Goal: Browse casually: Explore the website without a specific task or goal

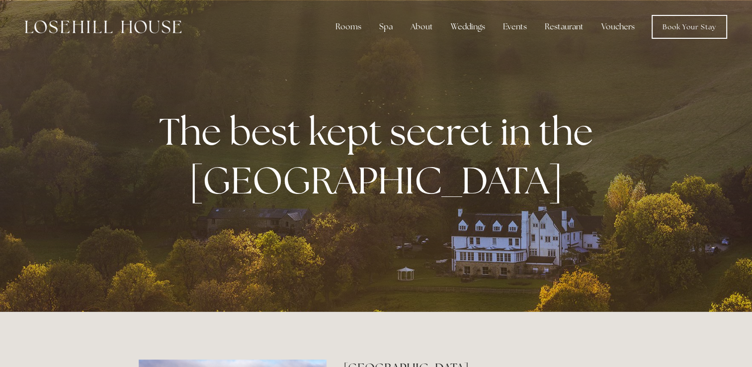
scroll to position [20, 0]
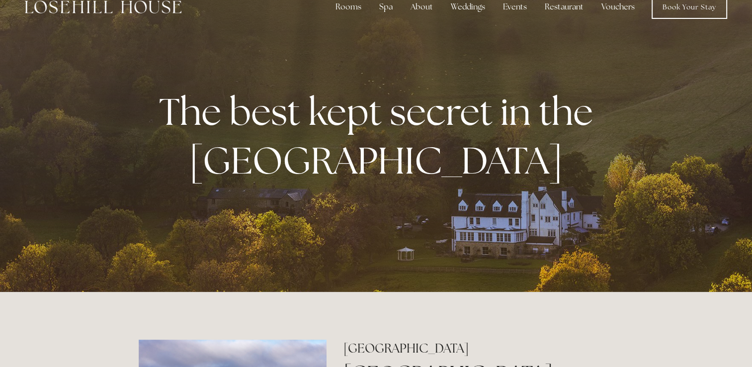
click at [312, 77] on div "The best kept secret in the [GEOGRAPHIC_DATA]" at bounding box center [376, 136] width 475 height 157
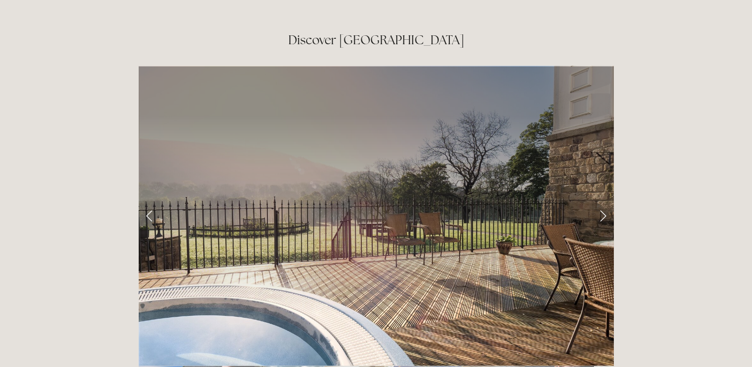
scroll to position [1630, 0]
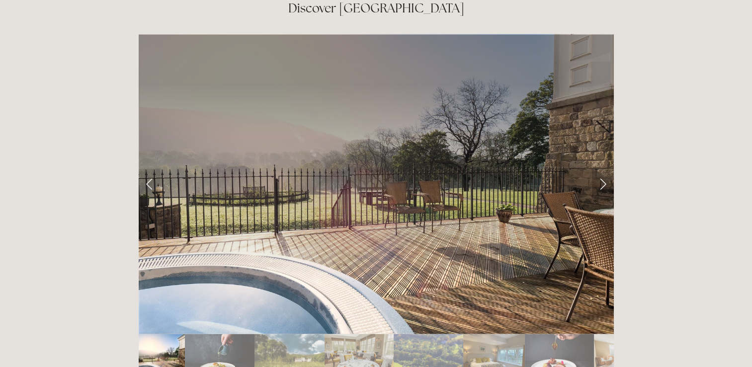
click at [600, 169] on link "Next Slide" at bounding box center [603, 184] width 22 height 30
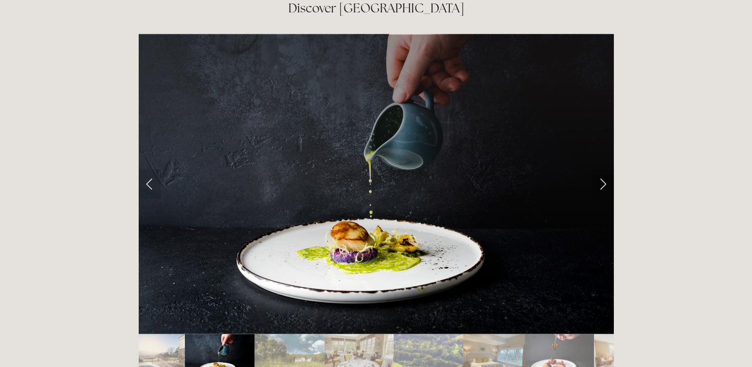
click at [600, 169] on link "Next Slide" at bounding box center [603, 184] width 22 height 30
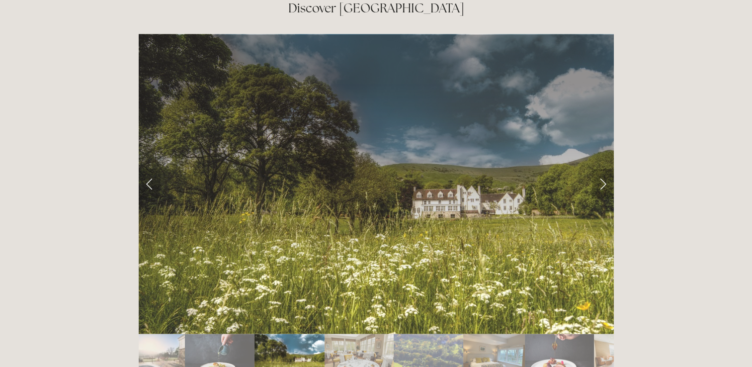
click at [600, 169] on link "Next Slide" at bounding box center [603, 184] width 22 height 30
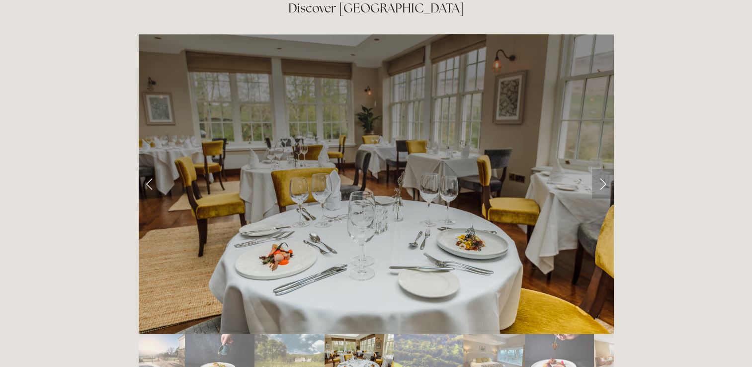
click at [600, 169] on link "Next Slide" at bounding box center [603, 184] width 22 height 30
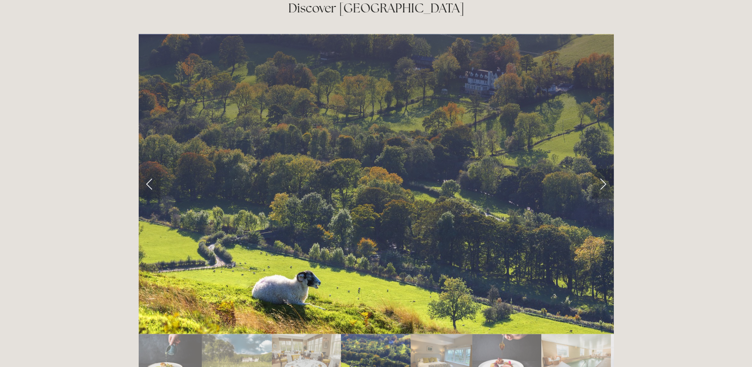
click at [600, 169] on link "Next Slide" at bounding box center [603, 184] width 22 height 30
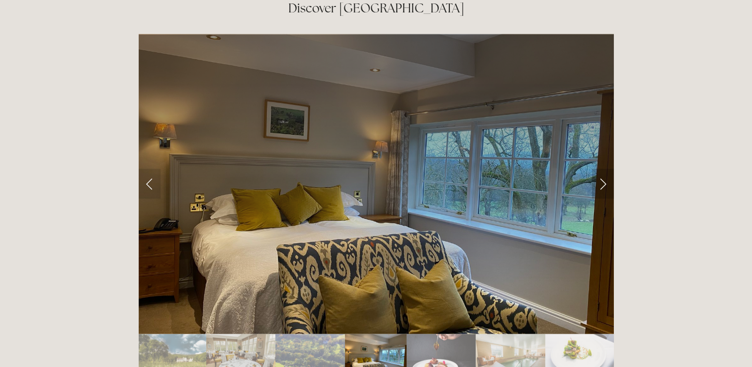
click at [600, 169] on link "Next Slide" at bounding box center [603, 184] width 22 height 30
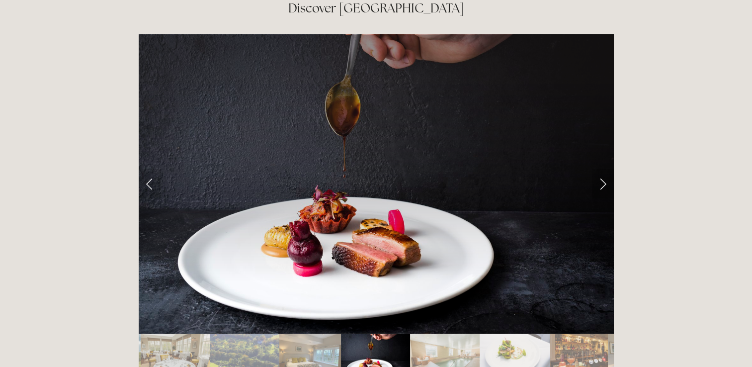
click at [600, 169] on link "Next Slide" at bounding box center [603, 184] width 22 height 30
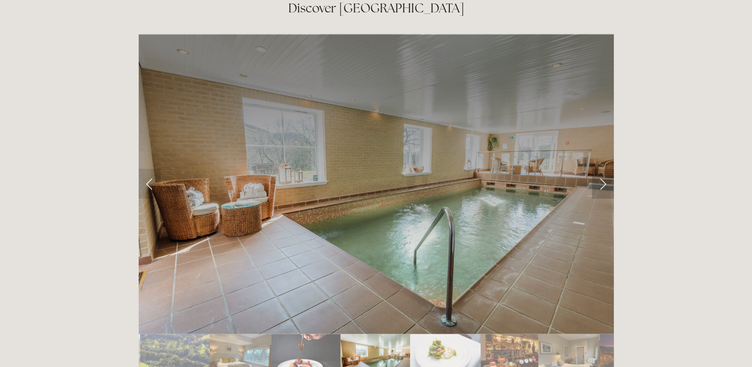
click at [600, 169] on link "Next Slide" at bounding box center [603, 184] width 22 height 30
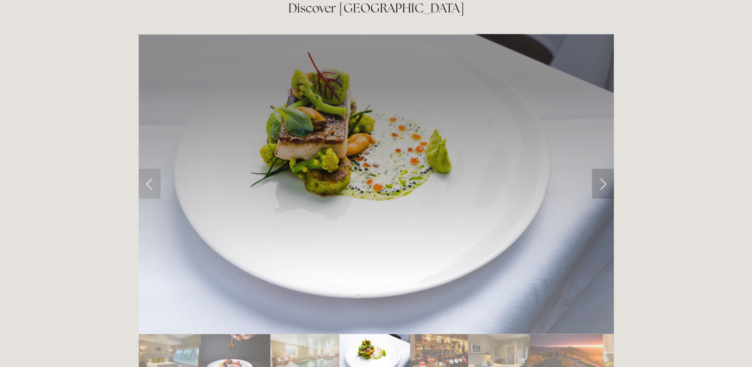
click at [600, 169] on link "Next Slide" at bounding box center [603, 184] width 22 height 30
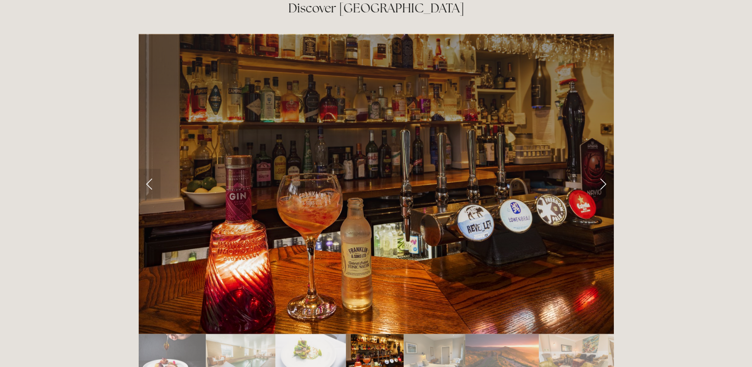
click at [600, 169] on link "Next Slide" at bounding box center [603, 184] width 22 height 30
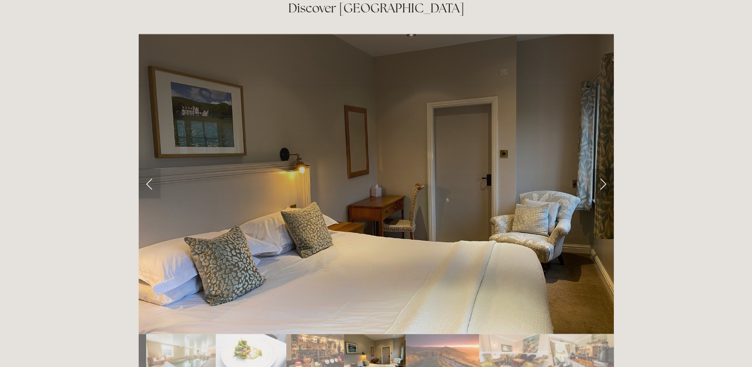
click at [600, 169] on link "Next Slide" at bounding box center [603, 184] width 22 height 30
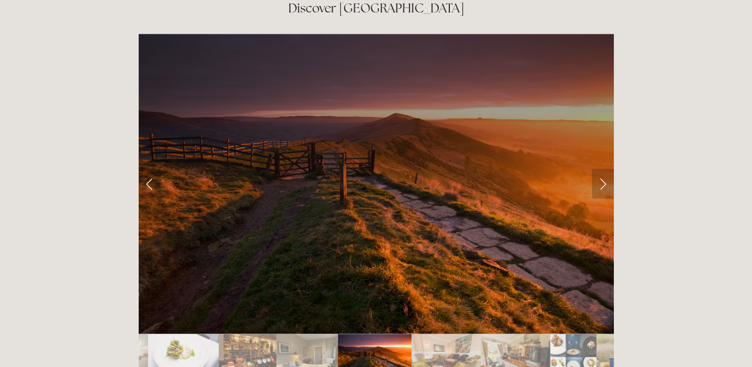
click at [600, 169] on link "Next Slide" at bounding box center [603, 184] width 22 height 30
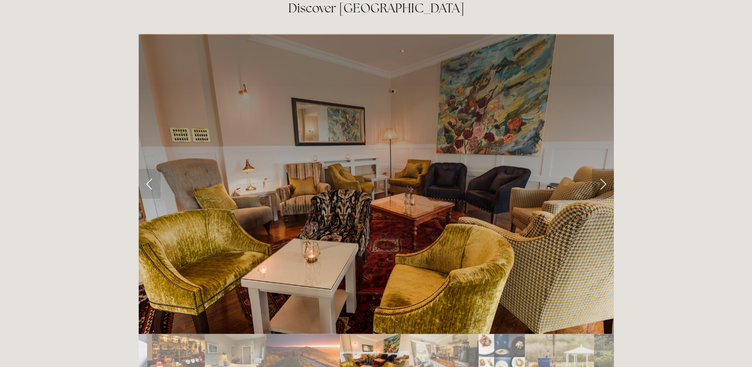
click at [600, 169] on link "Next Slide" at bounding box center [603, 184] width 22 height 30
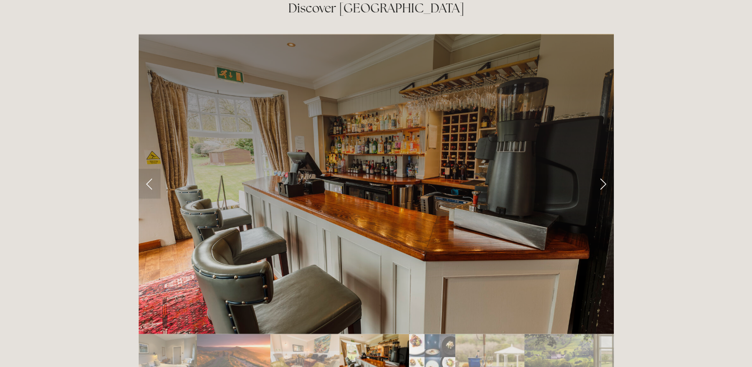
click at [600, 169] on link "Next Slide" at bounding box center [603, 184] width 22 height 30
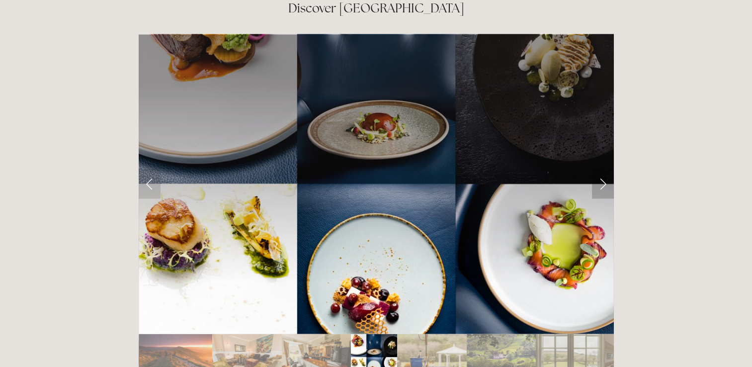
click at [600, 169] on link "Next Slide" at bounding box center [603, 184] width 22 height 30
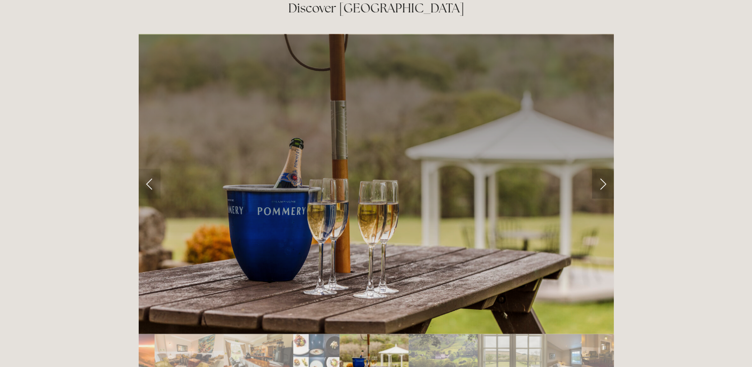
click at [600, 169] on link "Next Slide" at bounding box center [603, 184] width 22 height 30
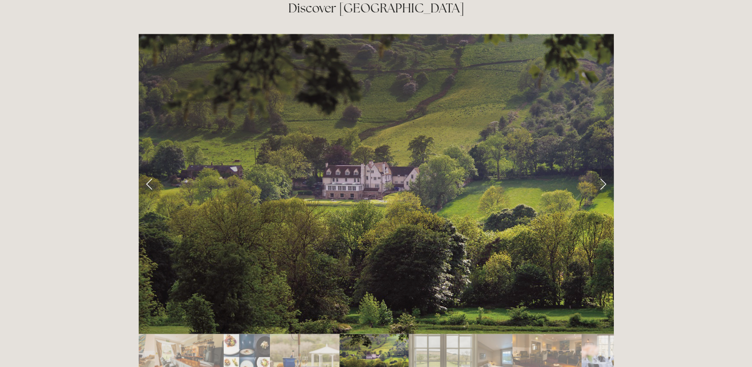
click at [600, 169] on link "Next Slide" at bounding box center [603, 184] width 22 height 30
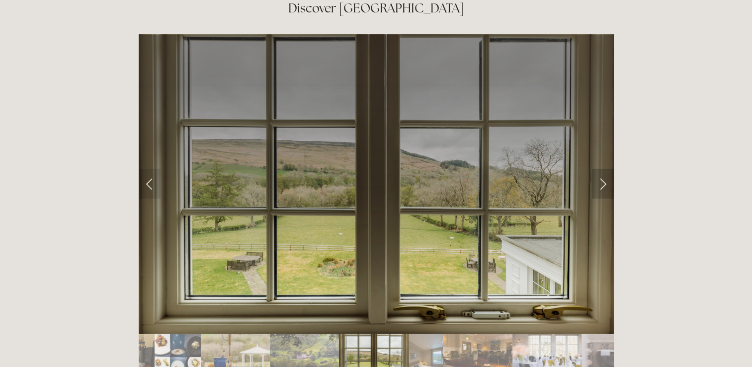
click at [600, 169] on link "Next Slide" at bounding box center [603, 184] width 22 height 30
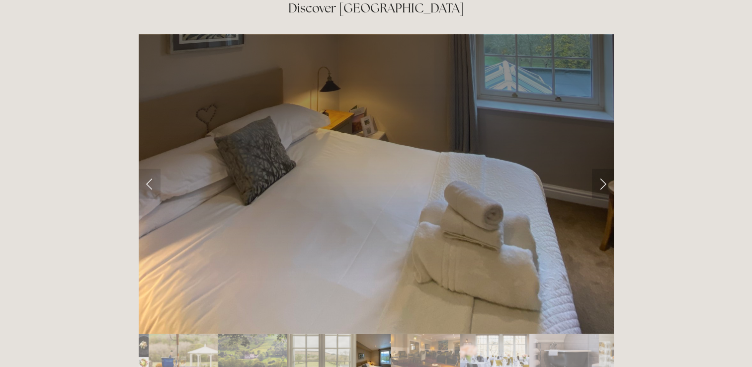
click at [600, 169] on link "Next Slide" at bounding box center [603, 184] width 22 height 30
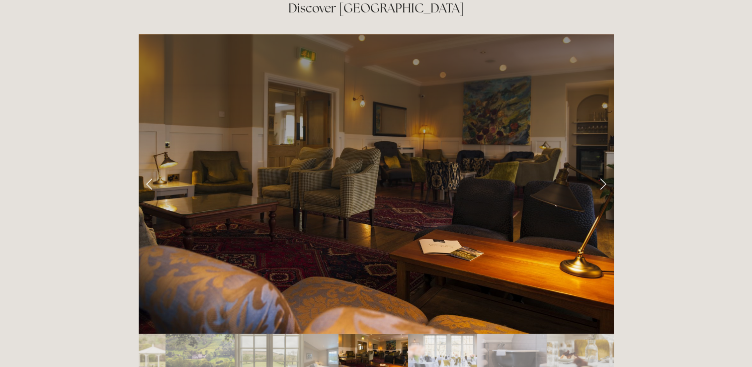
click at [600, 169] on link "Next Slide" at bounding box center [603, 184] width 22 height 30
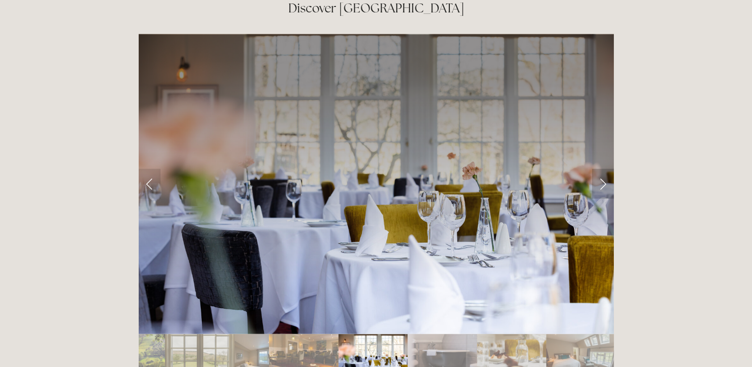
click at [600, 169] on link "Next Slide" at bounding box center [603, 184] width 22 height 30
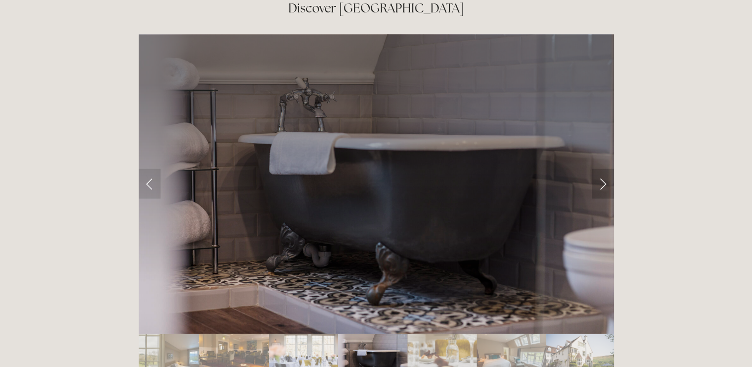
click at [600, 169] on link "Next Slide" at bounding box center [603, 184] width 22 height 30
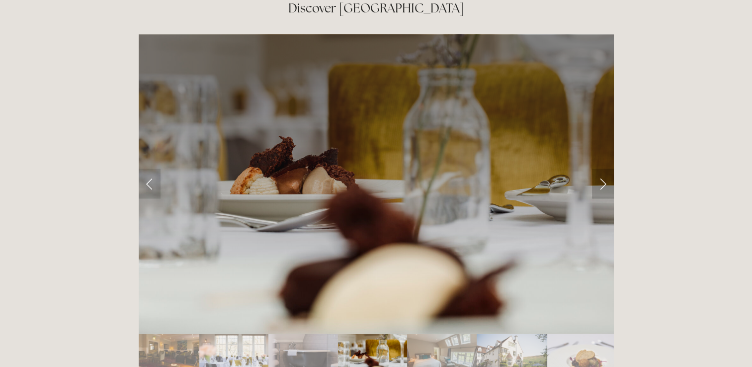
click at [600, 169] on link "Next Slide" at bounding box center [603, 184] width 22 height 30
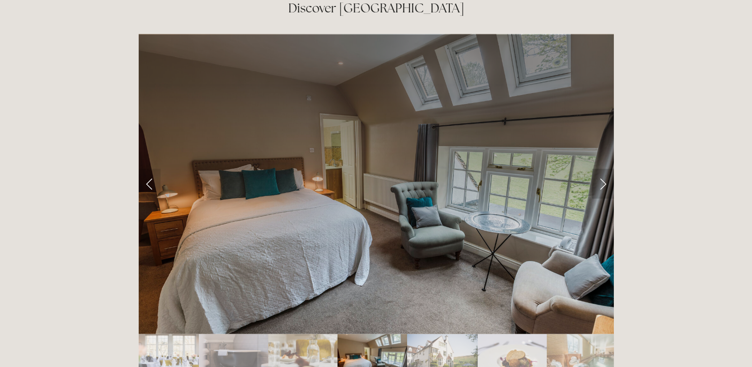
click at [600, 169] on link "Next Slide" at bounding box center [603, 184] width 22 height 30
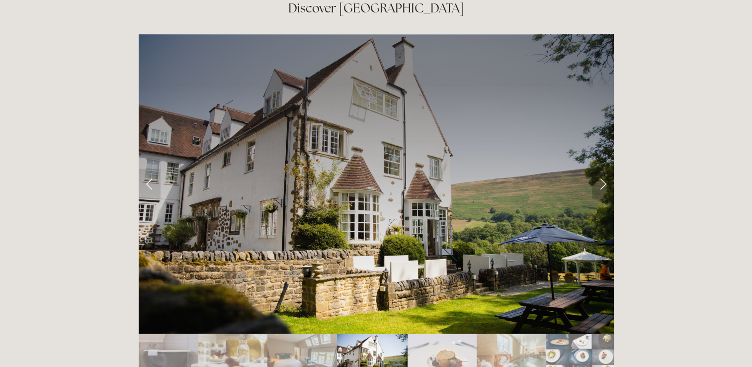
click at [600, 169] on link "Next Slide" at bounding box center [603, 184] width 22 height 30
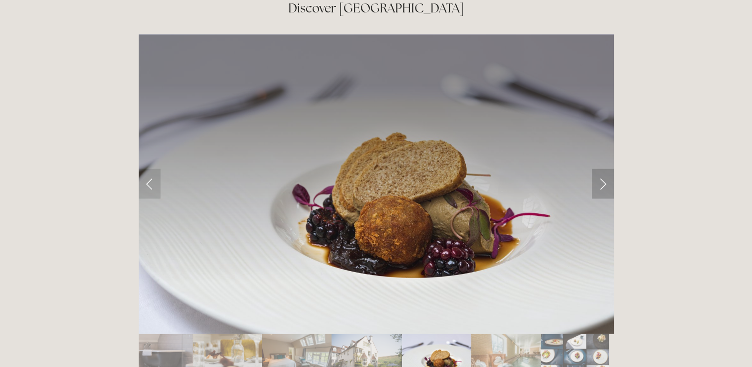
click at [600, 169] on link "Next Slide" at bounding box center [603, 184] width 22 height 30
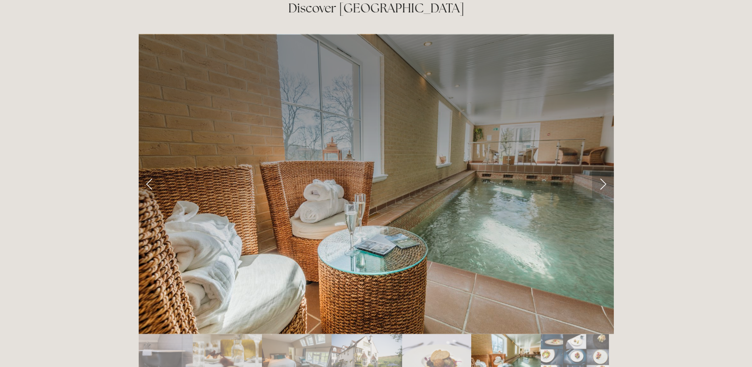
click at [600, 169] on link "Next Slide" at bounding box center [603, 184] width 22 height 30
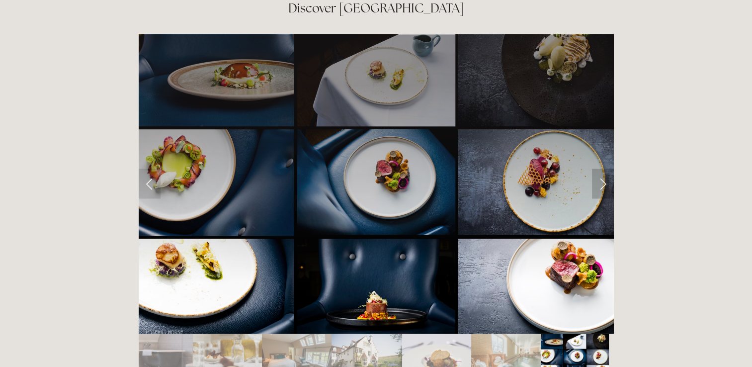
click at [600, 169] on link "Next Slide" at bounding box center [603, 184] width 22 height 30
